Goal: Task Accomplishment & Management: Manage account settings

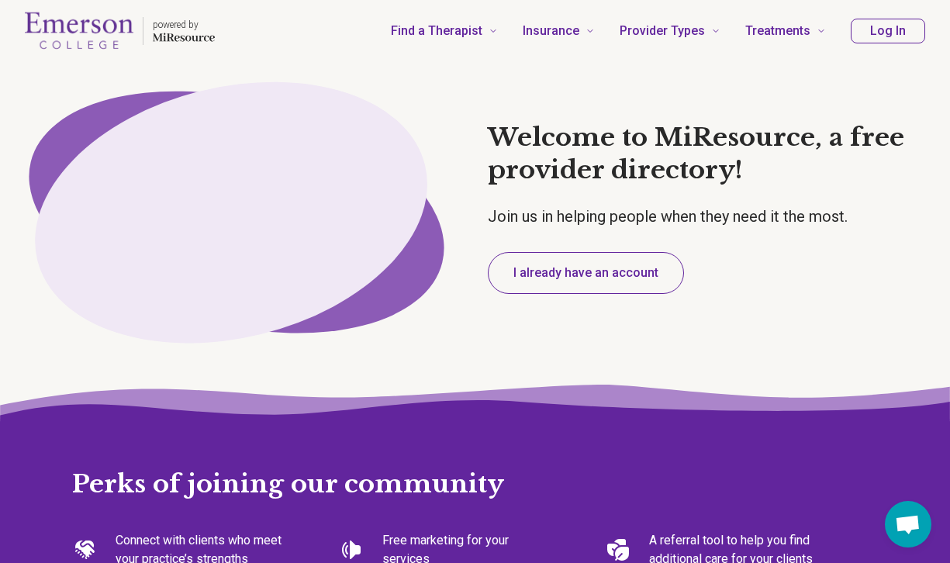
click at [572, 272] on button "I already have an account" at bounding box center [586, 273] width 196 height 42
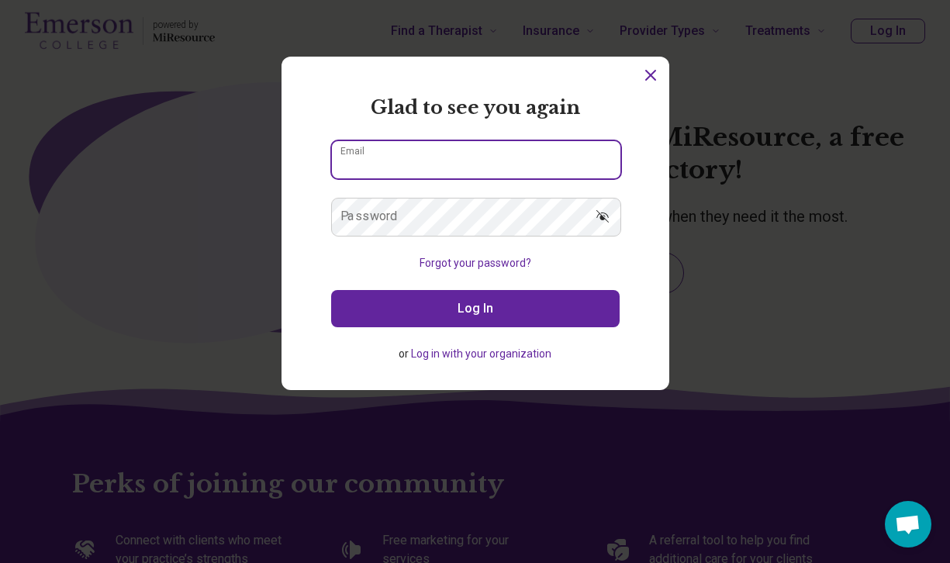
click at [436, 164] on input "Email" at bounding box center [476, 159] width 289 height 37
drag, startPoint x: 517, startPoint y: 148, endPoint x: 344, endPoint y: 147, distance: 173.0
click at [342, 147] on div "**********" at bounding box center [475, 159] width 289 height 39
drag, startPoint x: 492, startPoint y: 166, endPoint x: 303, endPoint y: 165, distance: 188.5
click at [303, 165] on section "**********" at bounding box center [476, 223] width 388 height 333
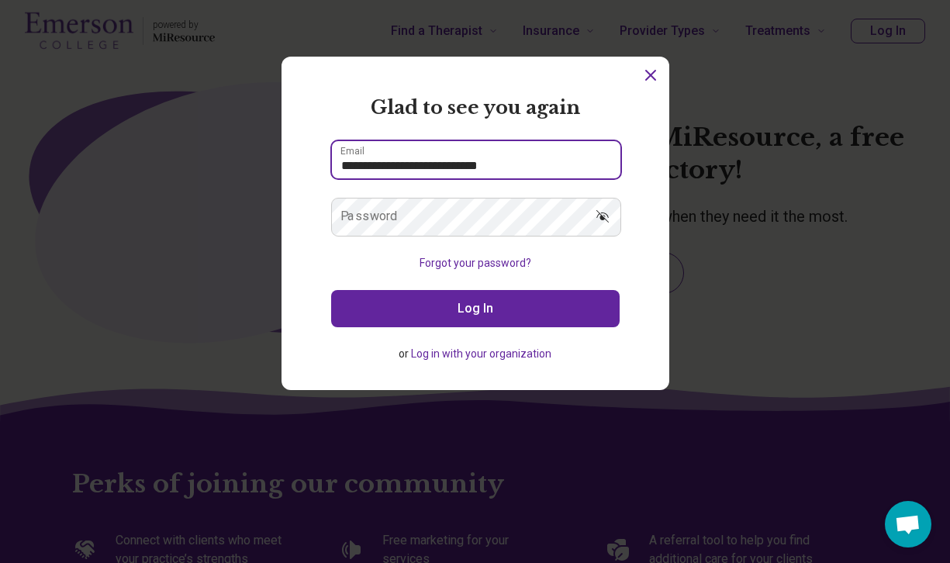
type input "**********"
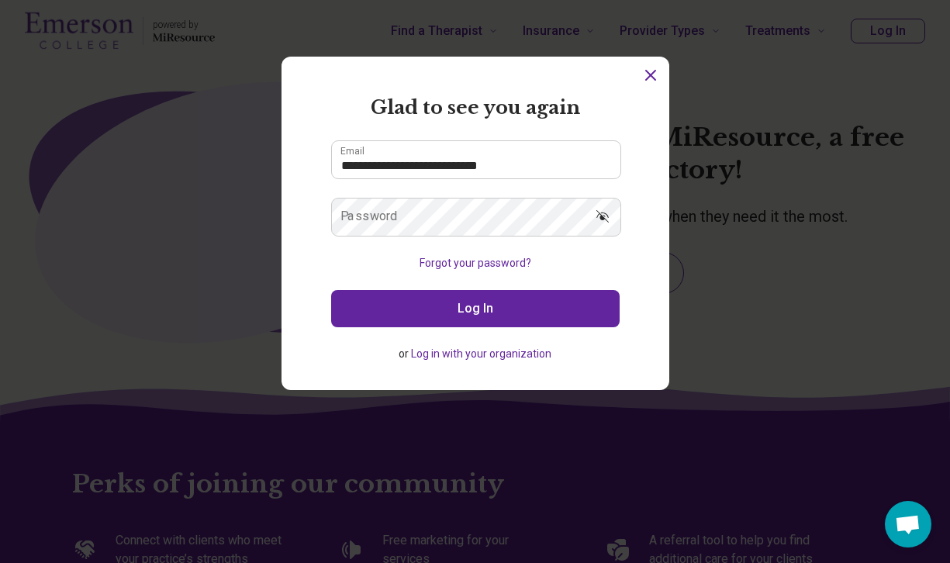
click at [382, 213] on label "Password" at bounding box center [368, 216] width 57 height 12
click at [434, 323] on button "Log In" at bounding box center [475, 308] width 289 height 37
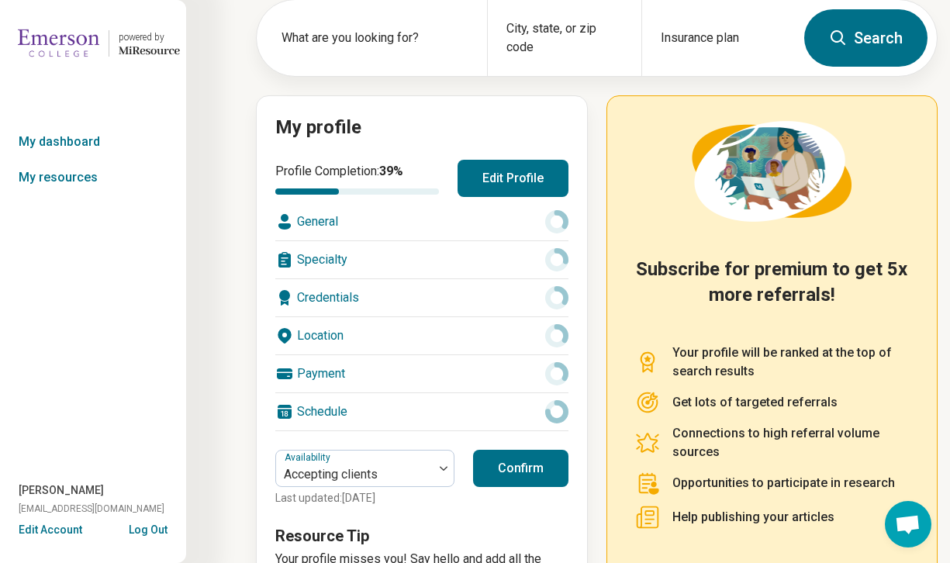
scroll to position [75, 0]
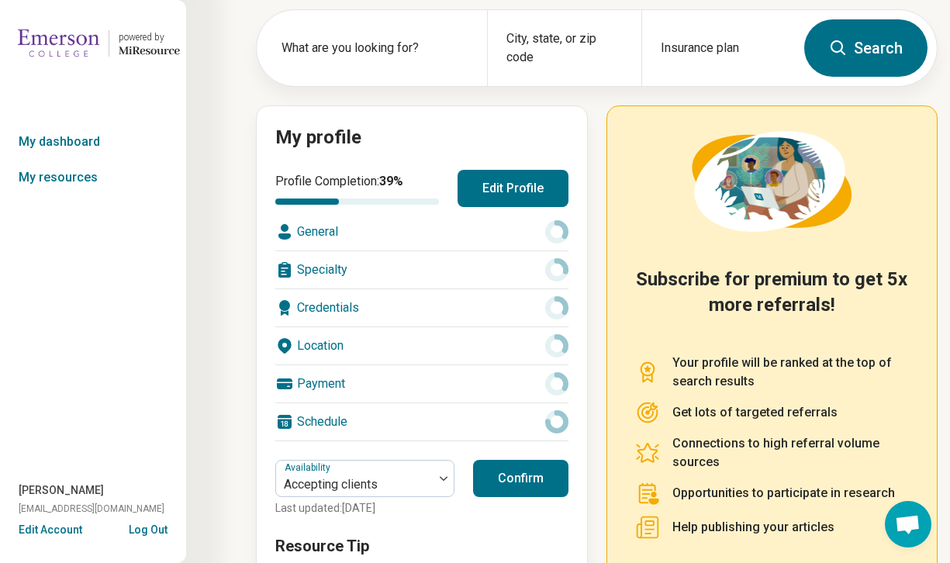
click at [500, 186] on button "Edit Profile" at bounding box center [513, 188] width 111 height 37
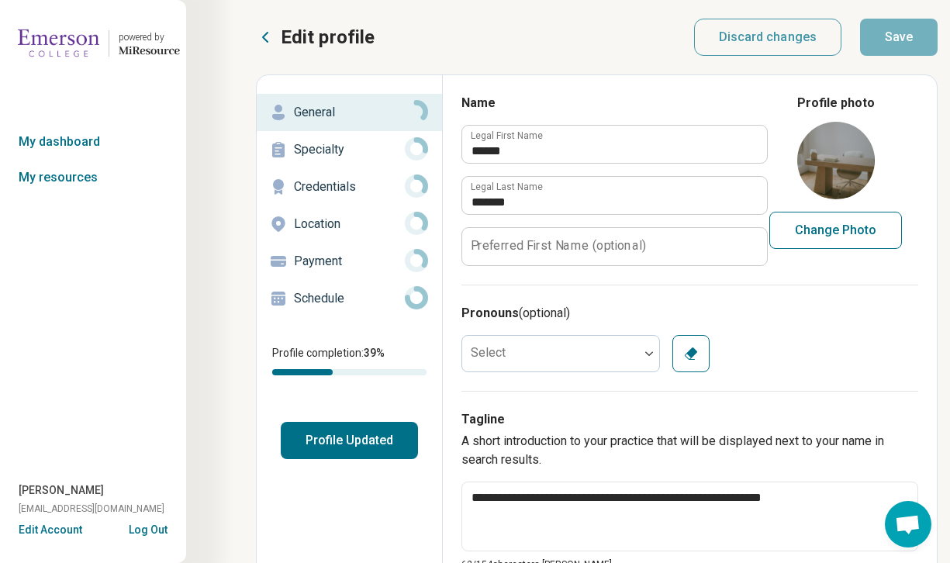
click at [340, 161] on div "Specialty" at bounding box center [349, 149] width 161 height 25
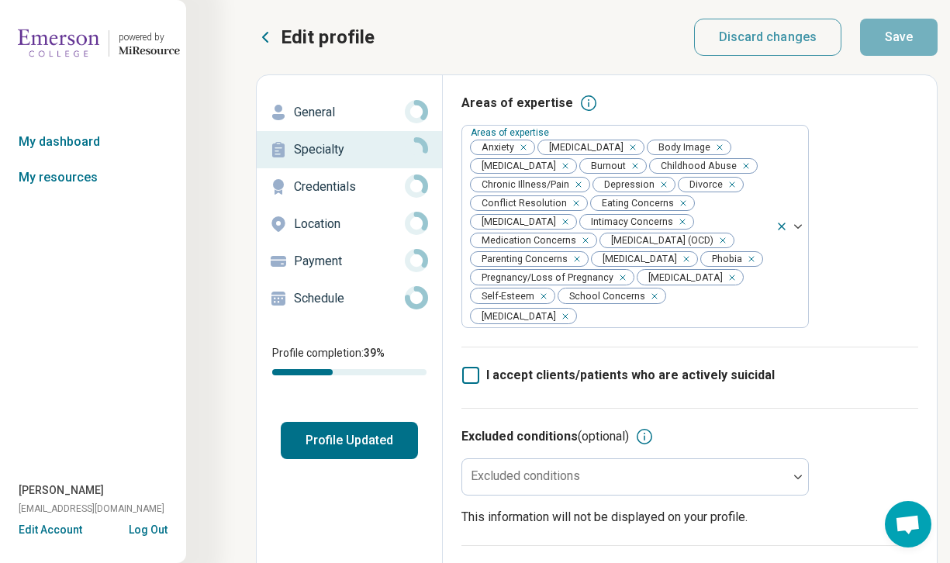
click at [343, 111] on p "General" at bounding box center [349, 112] width 111 height 19
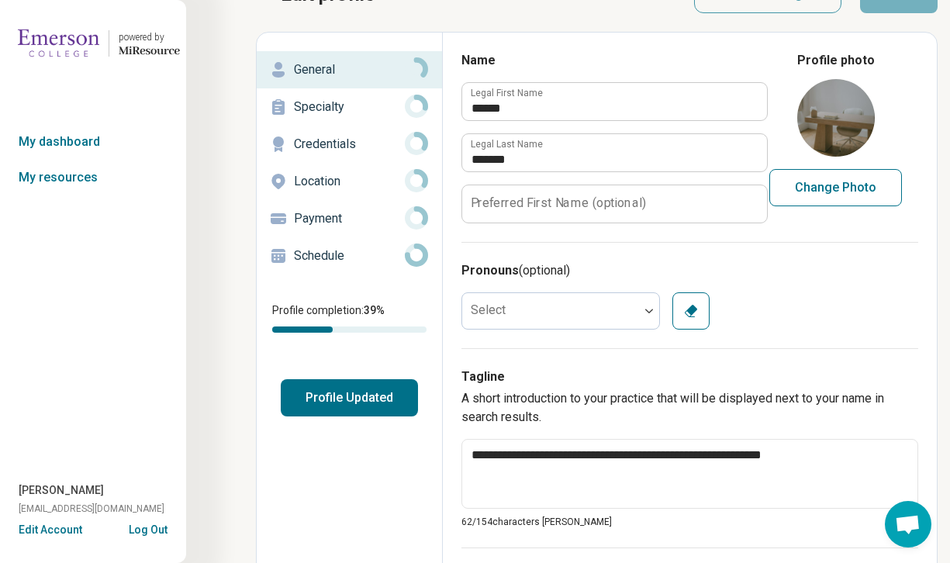
scroll to position [44, 0]
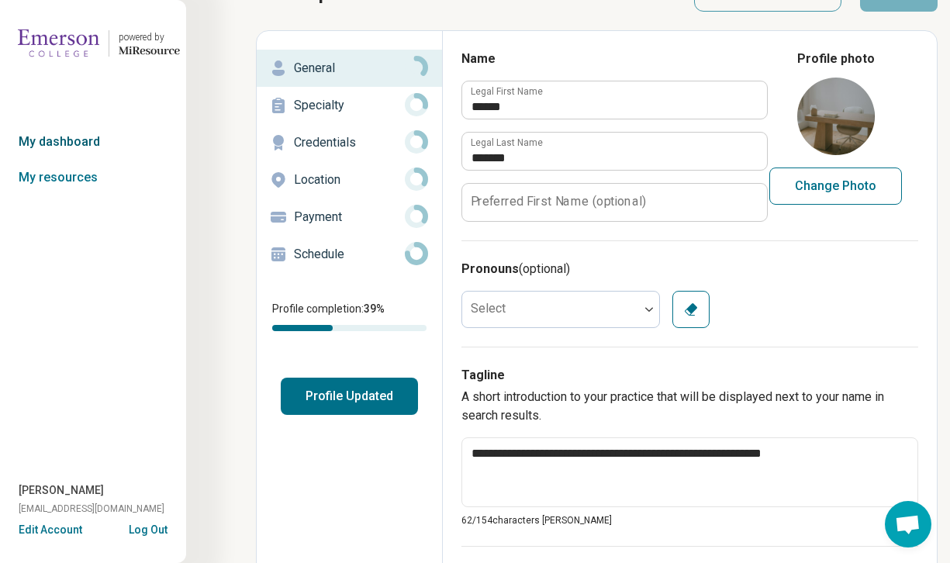
click at [88, 142] on link "My dashboard" at bounding box center [93, 142] width 186 height 36
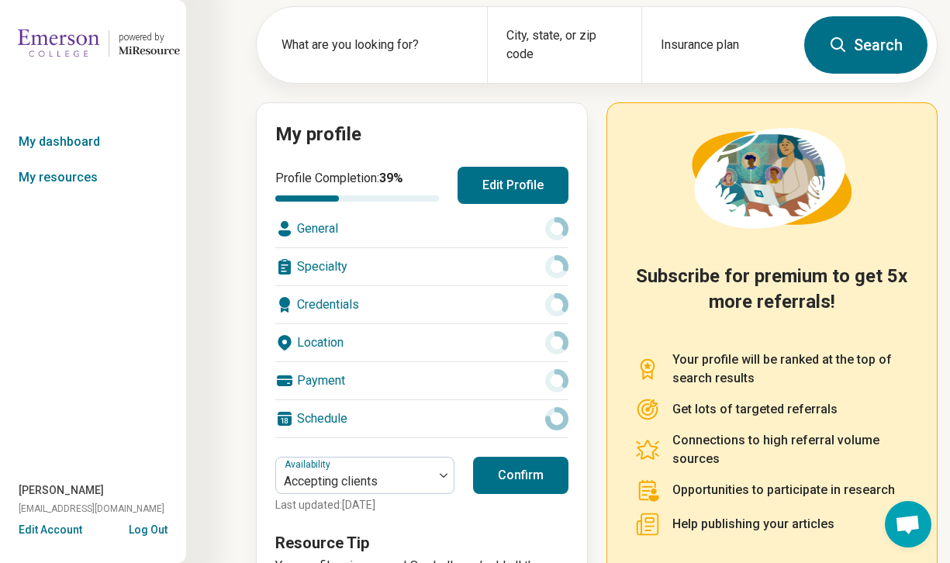
scroll to position [82, 0]
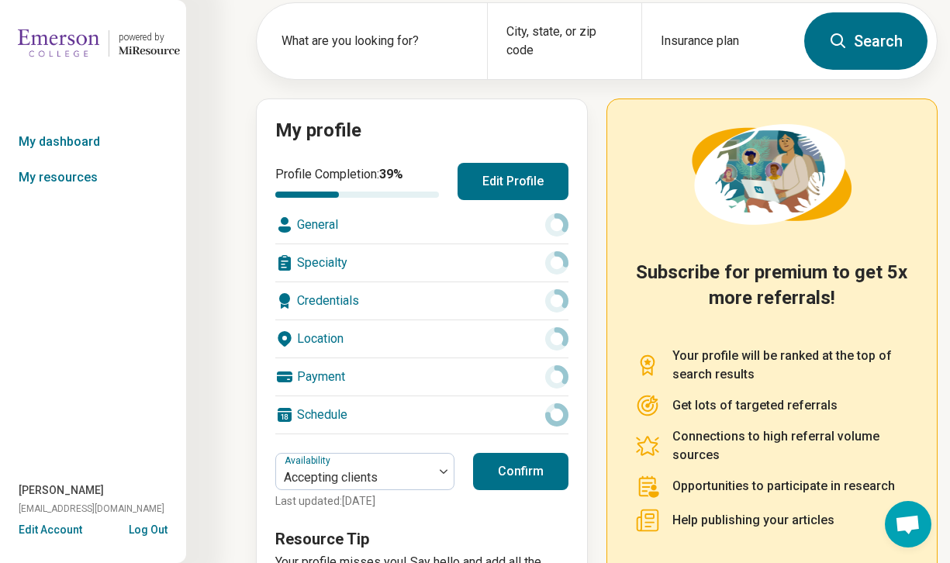
click at [315, 306] on div "Credentials" at bounding box center [421, 300] width 293 height 37
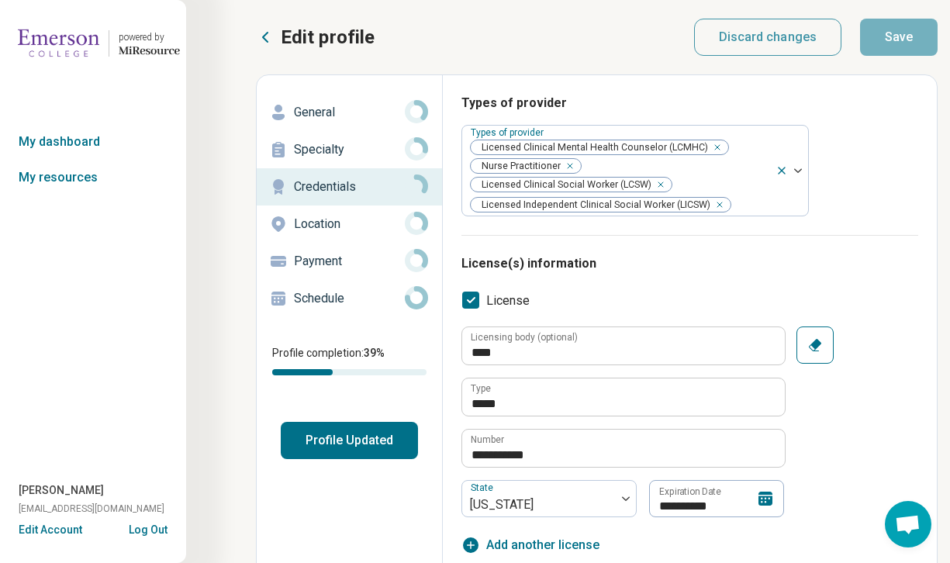
type textarea "*"
click at [324, 267] on p "Payment" at bounding box center [349, 261] width 111 height 19
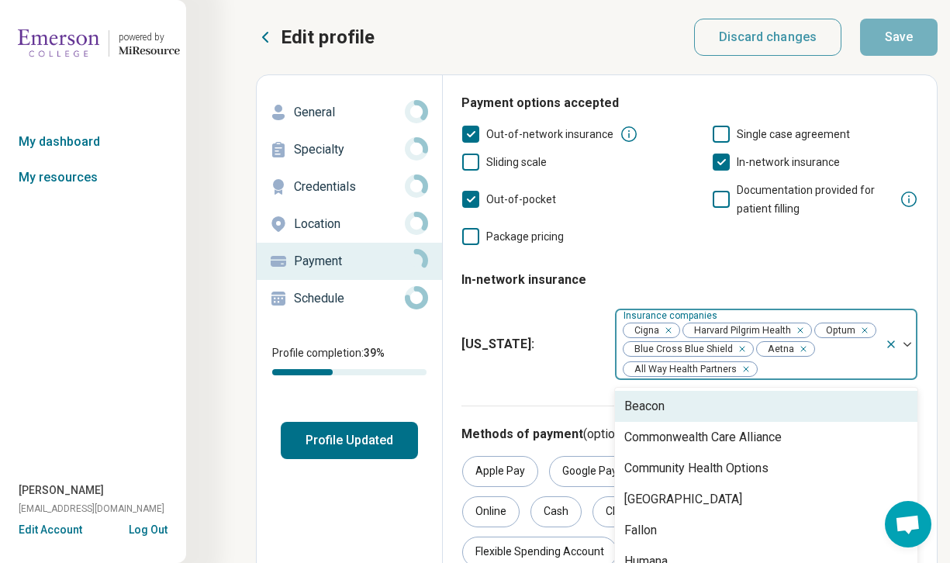
click at [800, 370] on div at bounding box center [818, 369] width 120 height 22
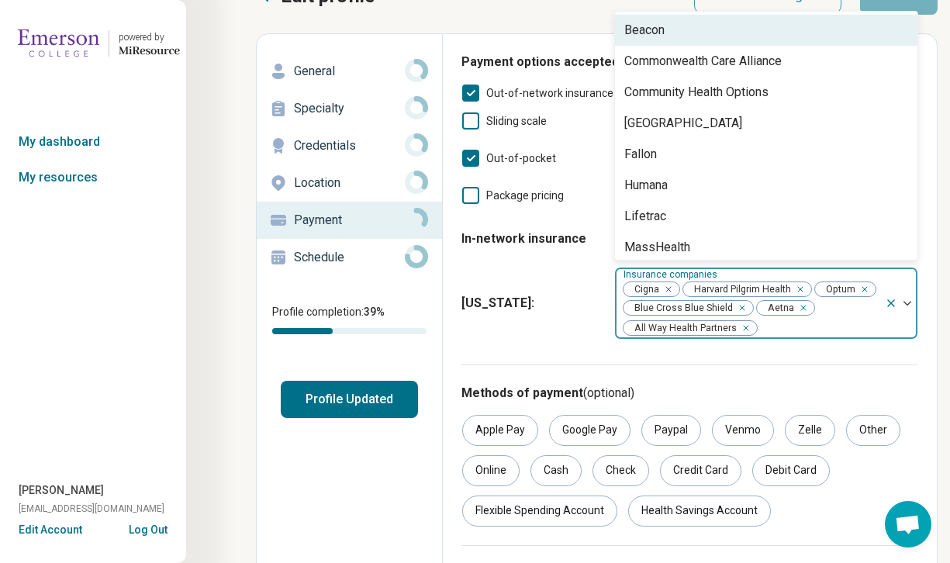
scroll to position [81, 0]
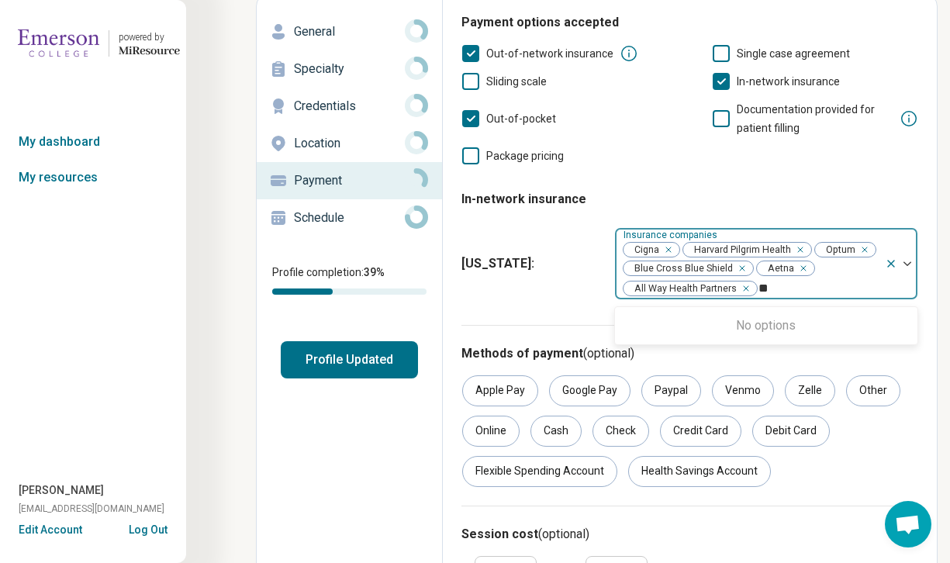
type input "*"
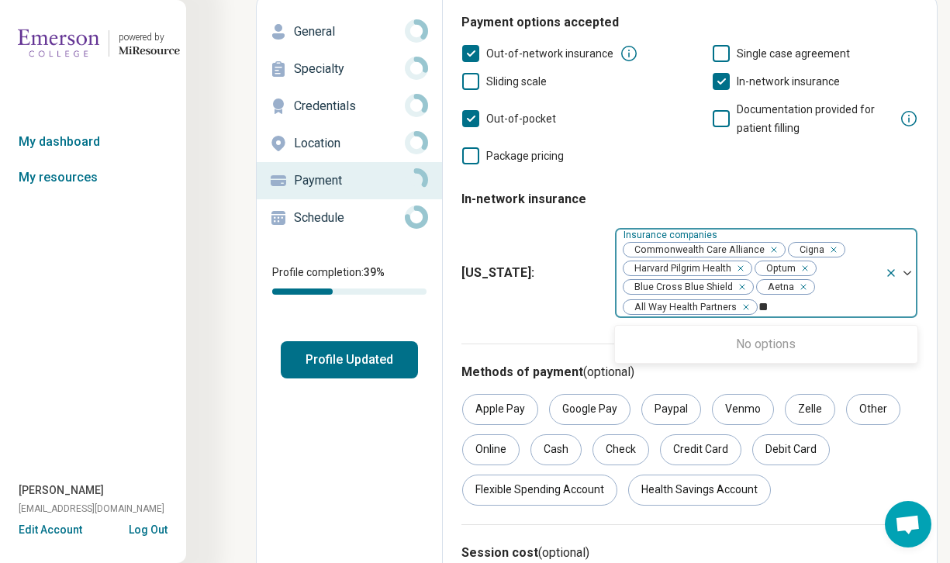
type input "*"
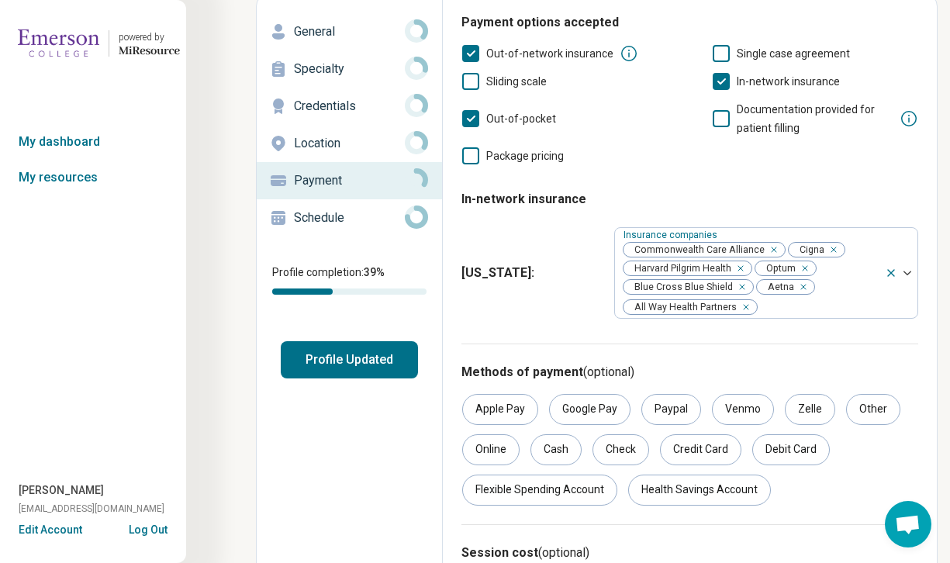
click at [368, 421] on div "Edit profile General Specialty Credentials Location Payment Schedule Profile co…" at bounding box center [350, 331] width 186 height 673
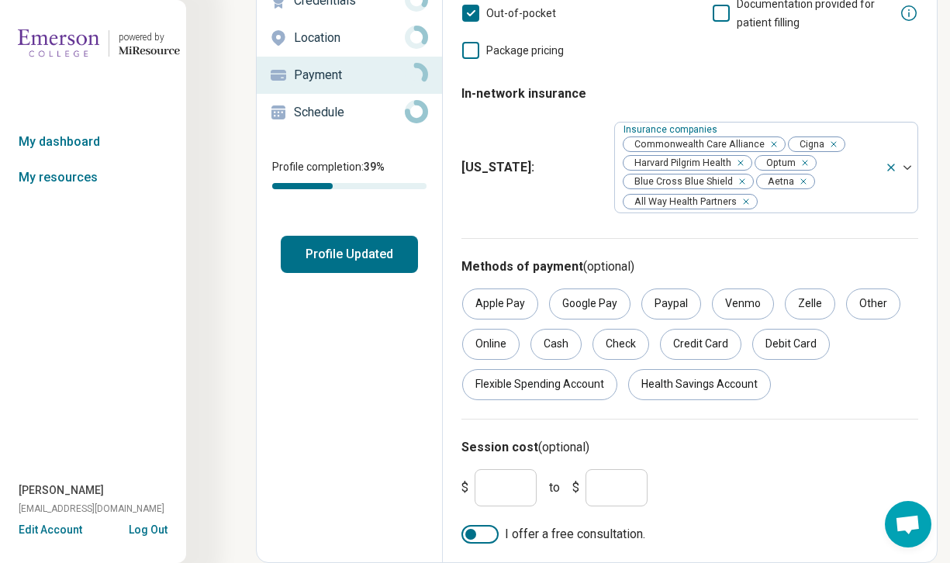
scroll to position [0, 0]
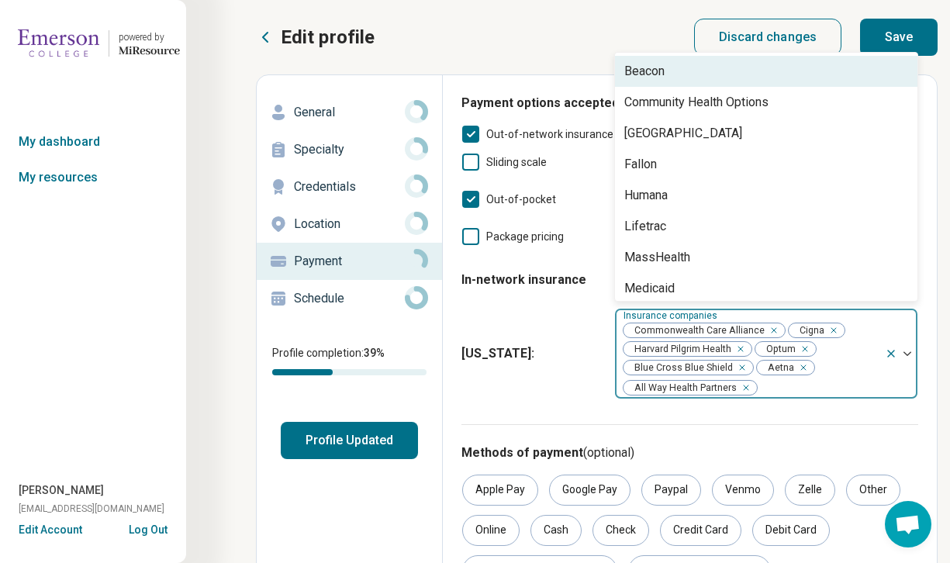
click at [910, 353] on img at bounding box center [908, 353] width 8 height 5
click at [559, 40] on div "Edit profile Discard changes Save" at bounding box center [597, 37] width 682 height 37
